Goal: Information Seeking & Learning: Find specific fact

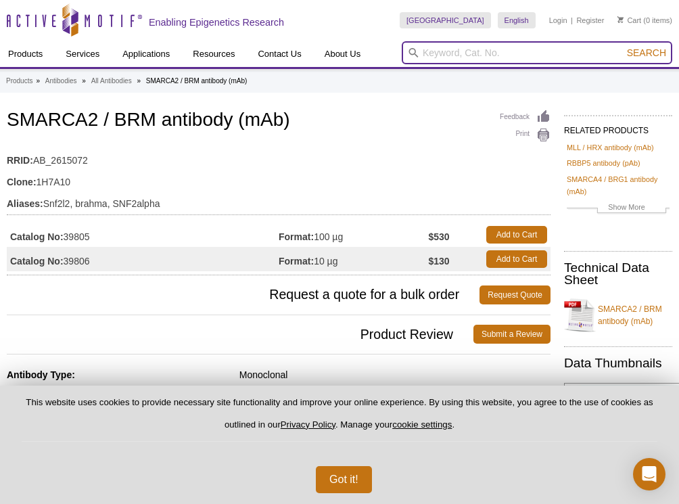
click at [469, 55] on input "search" at bounding box center [537, 52] width 271 height 23
type input "39723"
click at [623, 47] on button "Search" at bounding box center [646, 53] width 47 height 12
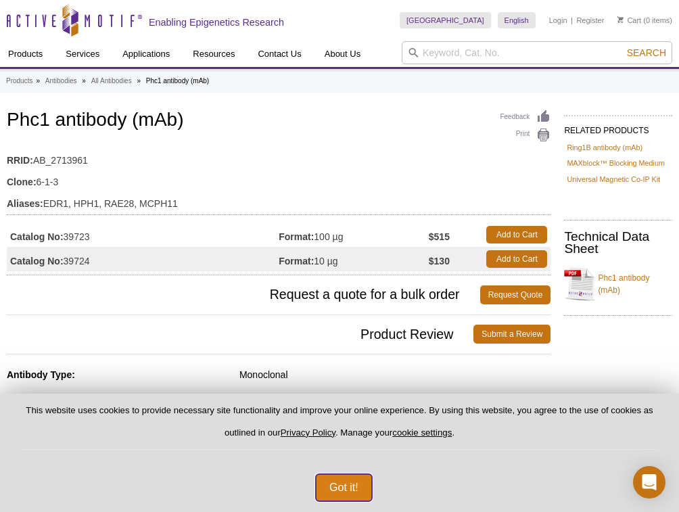
click at [366, 491] on button "Got it!" at bounding box center [344, 487] width 56 height 27
